Goal: Task Accomplishment & Management: Manage account settings

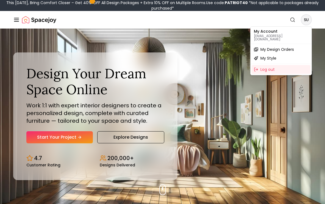
click at [277, 34] on p "[EMAIL_ADDRESS][DOMAIN_NAME]" at bounding box center [281, 37] width 54 height 7
click at [264, 47] on span "My Design Orders" at bounding box center [278, 50] width 34 height 6
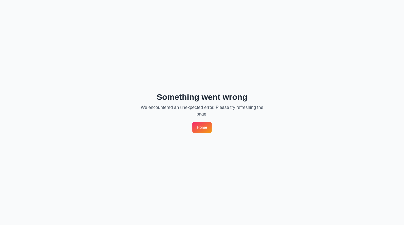
click at [198, 127] on link "Home" at bounding box center [202, 127] width 19 height 11
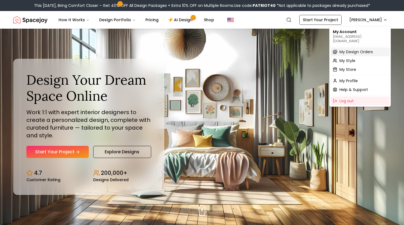
click at [348, 49] on span "My Design Orders" at bounding box center [357, 52] width 34 height 6
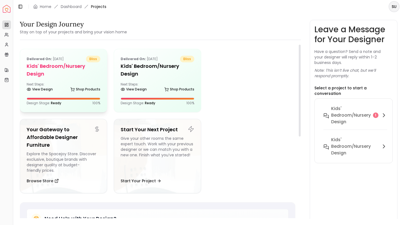
click at [58, 70] on h5 "Kids' Bedroom/Nursery design" at bounding box center [64, 69] width 74 height 15
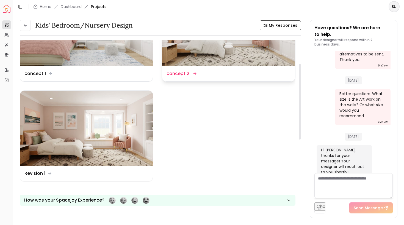
scroll to position [55, 0]
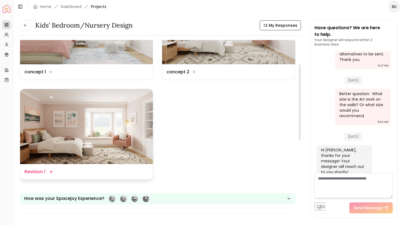
click at [75, 126] on img at bounding box center [86, 126] width 133 height 75
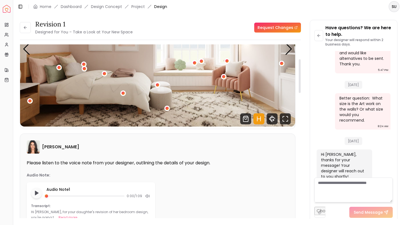
scroll to position [54, 0]
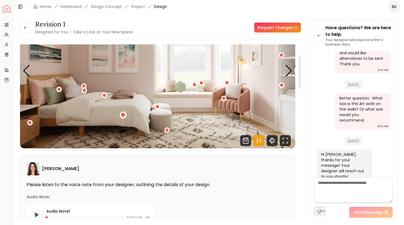
click at [125, 115] on div "1 / 5" at bounding box center [123, 115] width 4 height 4
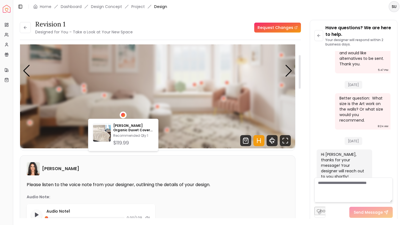
click at [125, 115] on div "1 / 5" at bounding box center [123, 115] width 4 height 4
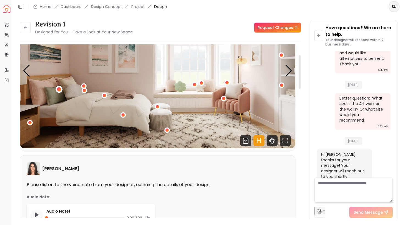
click at [58, 90] on div "1 / 5" at bounding box center [59, 89] width 4 height 4
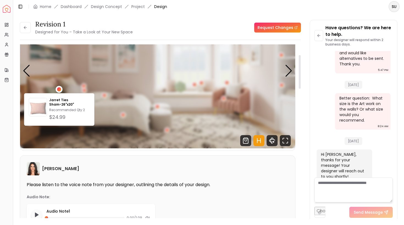
click at [58, 90] on div "1 / 5" at bounding box center [59, 89] width 4 height 4
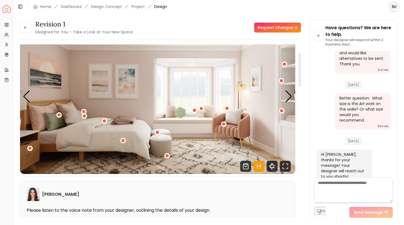
scroll to position [28, 0]
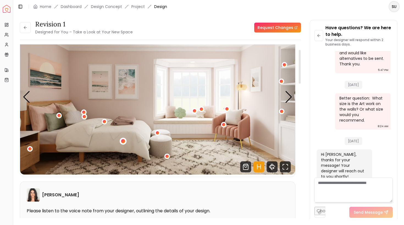
click at [124, 140] on div "1 / 5" at bounding box center [123, 141] width 4 height 4
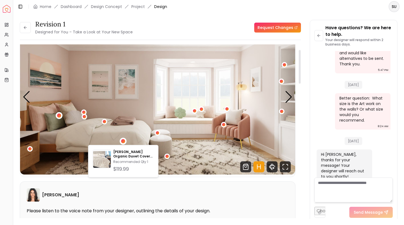
click at [59, 116] on div "1 / 5" at bounding box center [59, 115] width 4 height 4
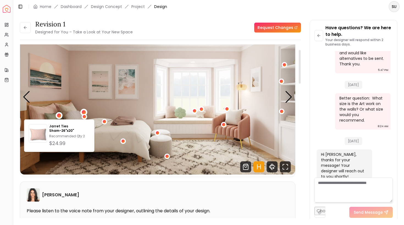
click at [84, 110] on div "1 / 5" at bounding box center [84, 112] width 4 height 4
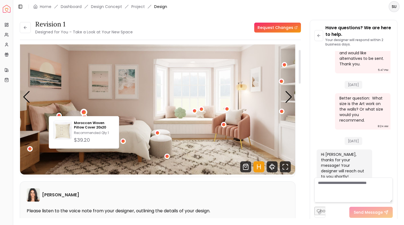
click at [102, 110] on img "1 / 5" at bounding box center [157, 96] width 275 height 155
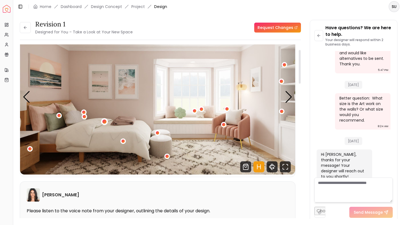
click at [103, 122] on div "1 / 5" at bounding box center [104, 121] width 4 height 4
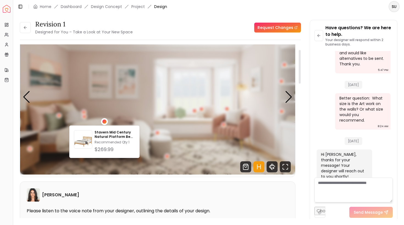
click at [103, 122] on div "1 / 5" at bounding box center [104, 121] width 4 height 4
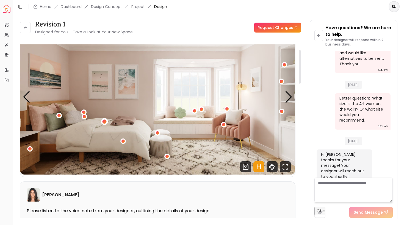
click at [103, 122] on div "1 / 5" at bounding box center [104, 121] width 4 height 4
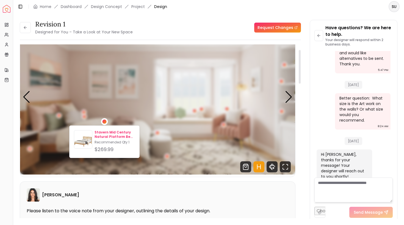
click at [103, 133] on p "Stavern Mid Century Natural Platform Bed Queen" at bounding box center [115, 134] width 40 height 9
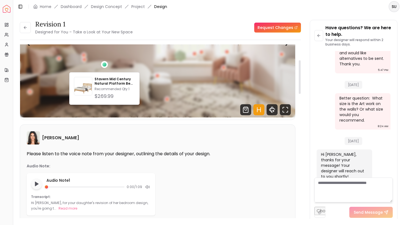
scroll to position [85, 0]
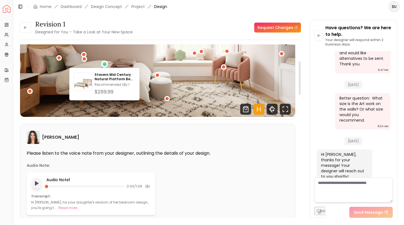
click at [37, 185] on icon "Play audio note" at bounding box center [37, 183] width 6 height 6
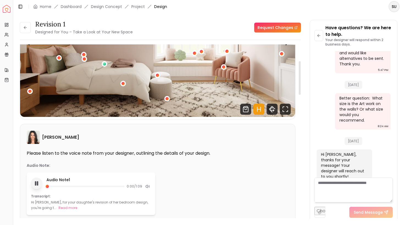
click at [37, 185] on icon "Pause audio note" at bounding box center [37, 183] width 6 height 6
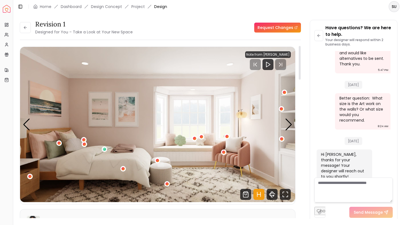
scroll to position [20, 0]
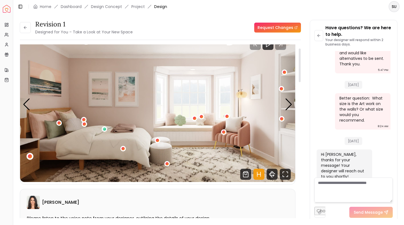
click at [31, 156] on div "1 / 5" at bounding box center [30, 156] width 4 height 4
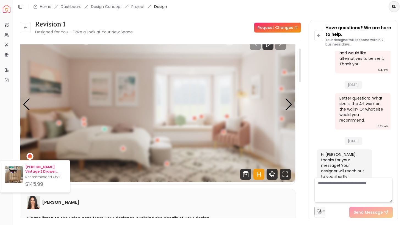
click at [32, 166] on p "[PERSON_NAME] Vintage 2 Drawer Nightstand" at bounding box center [45, 169] width 40 height 9
